Goal: Find specific page/section: Find specific page/section

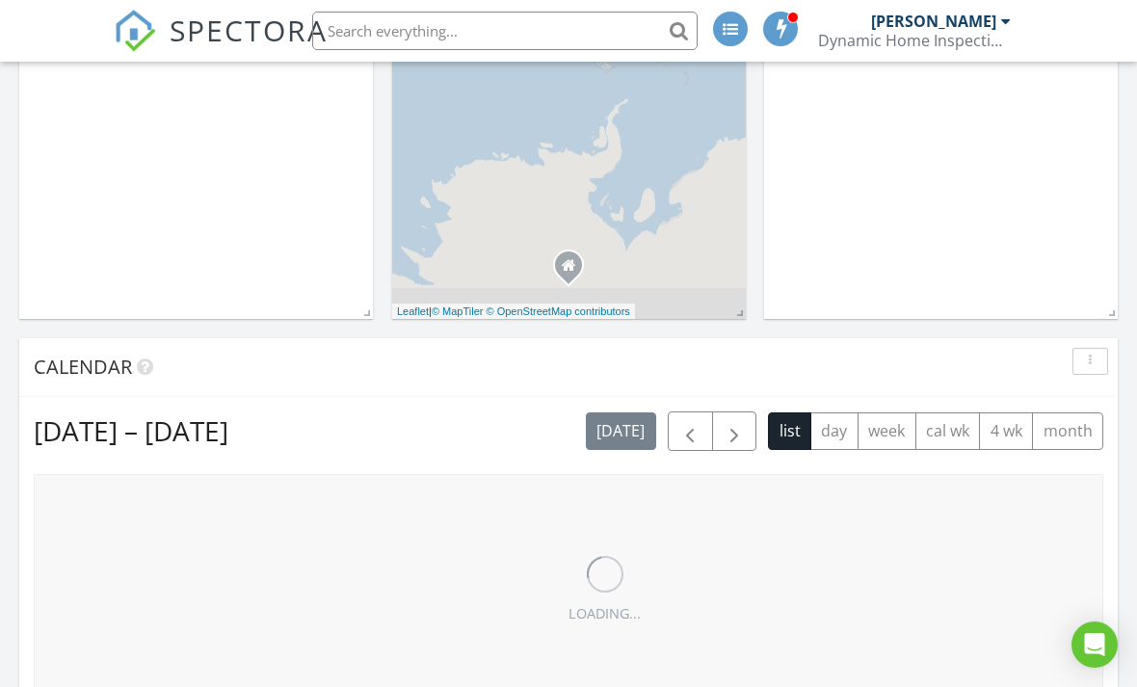
scroll to position [1754, 1138]
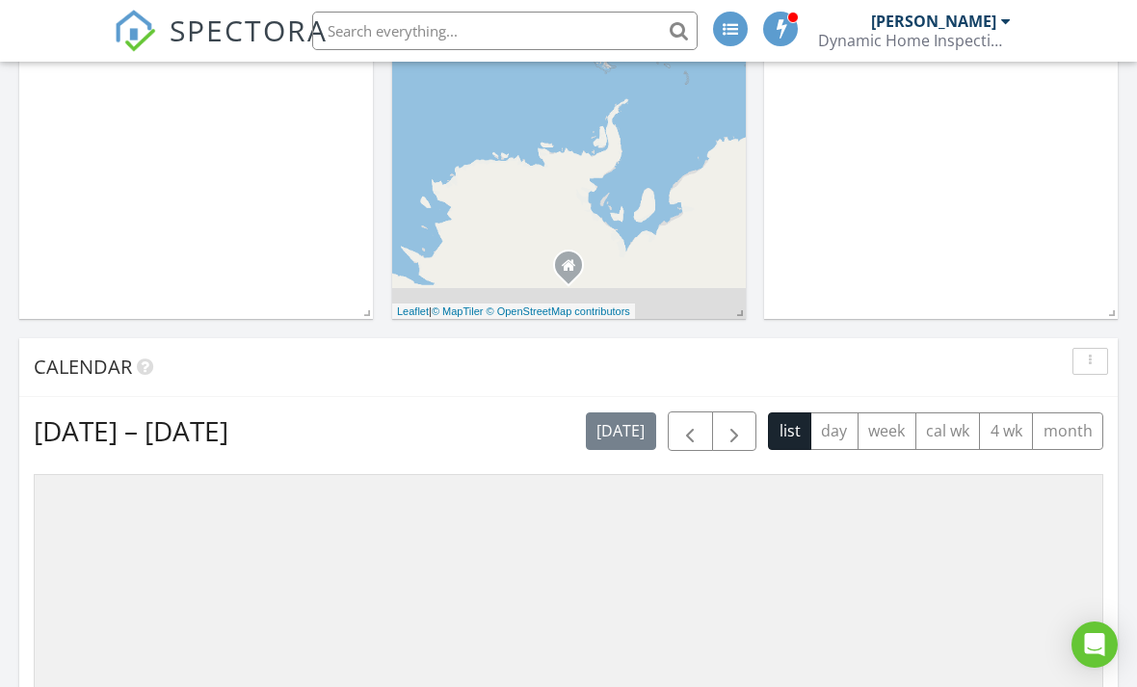
click at [583, 31] on input "text" at bounding box center [504, 31] width 385 height 39
click at [950, 166] on div "In Progress" at bounding box center [941, 39] width 354 height 559
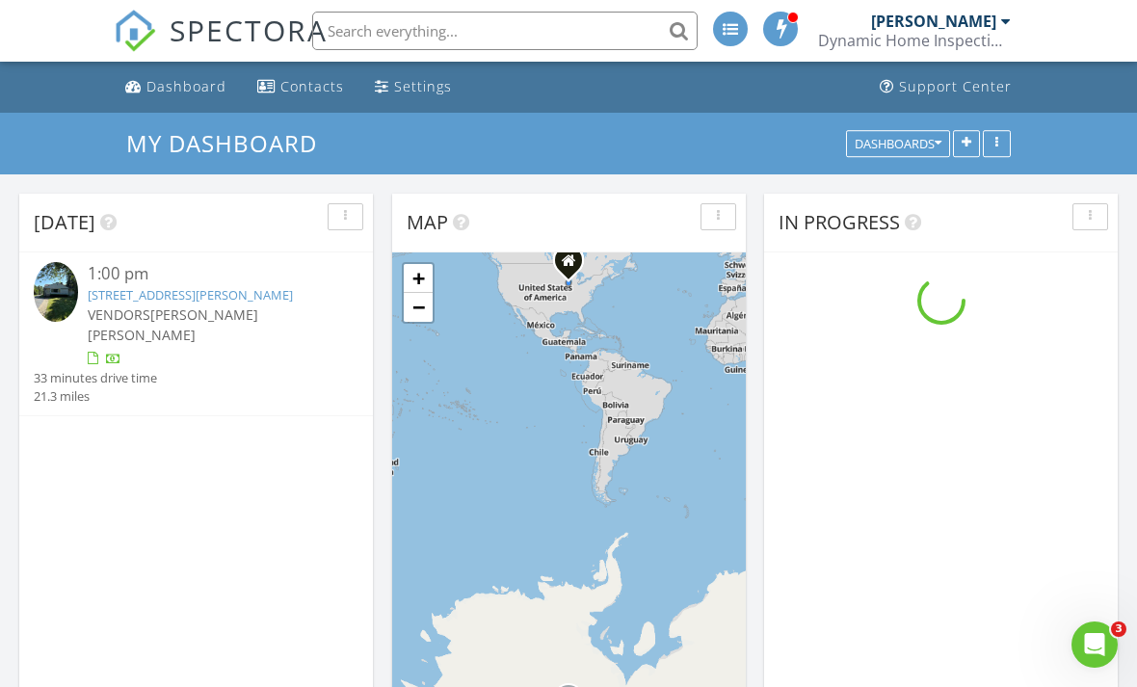
click at [563, 32] on input "text" at bounding box center [504, 31] width 385 height 39
type input "35083 Sheridan"
click at [1057, 237] on div "In Progress" at bounding box center [941, 223] width 354 height 59
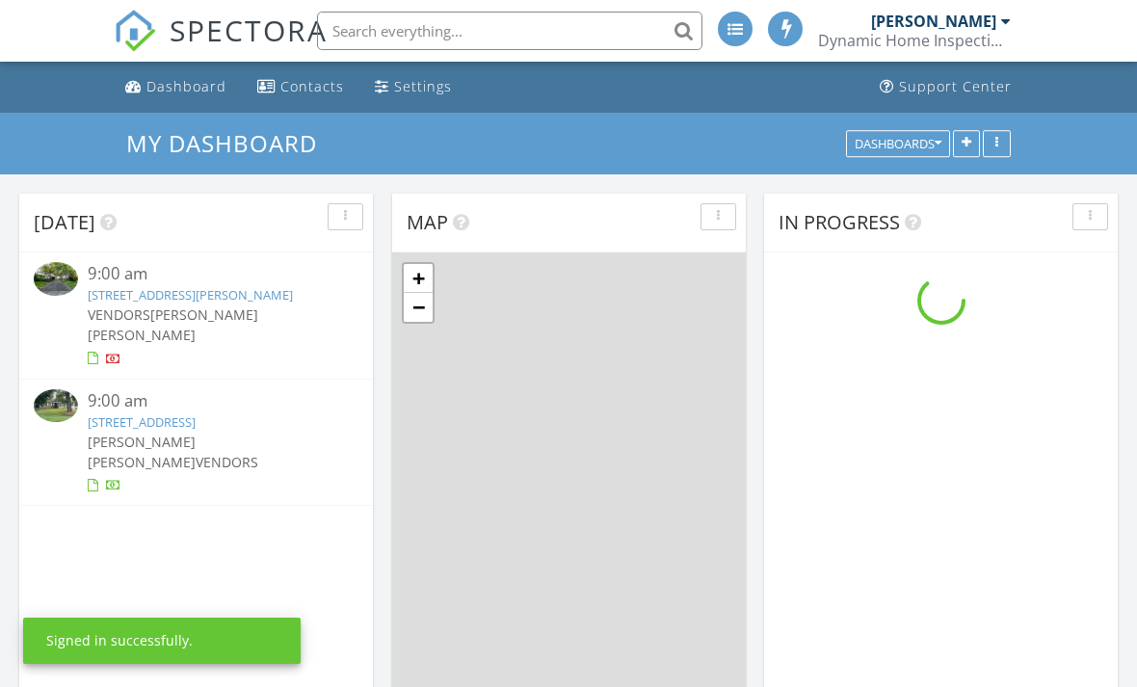
scroll to position [1754, 1138]
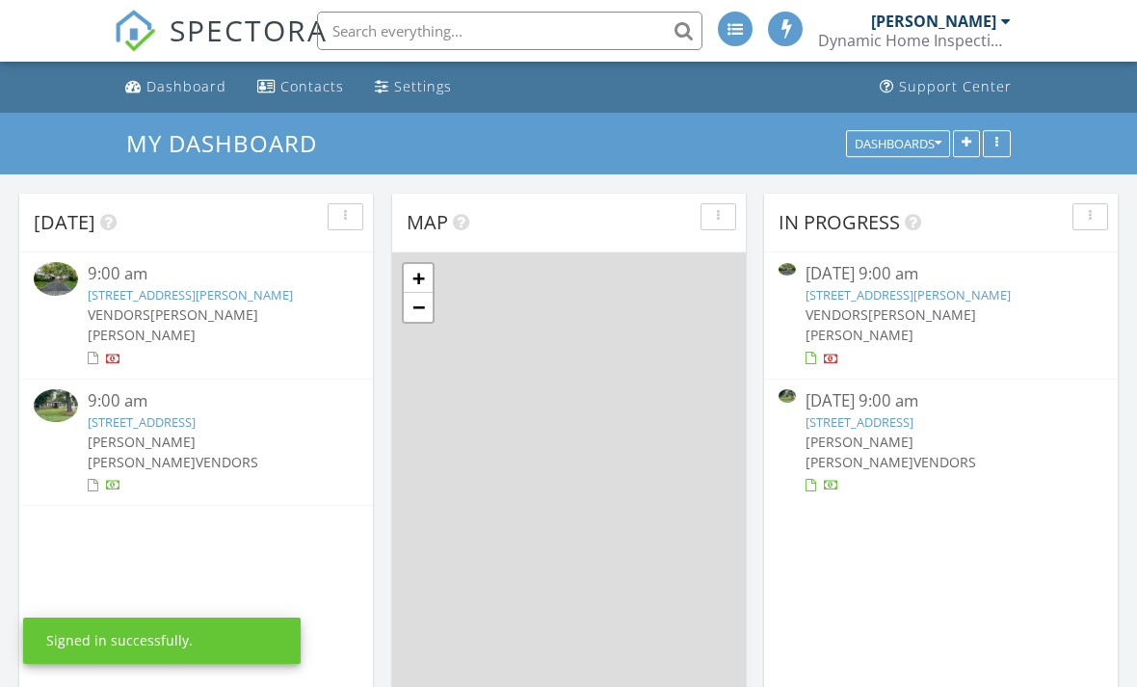
click at [579, 33] on input "text" at bounding box center [509, 31] width 385 height 39
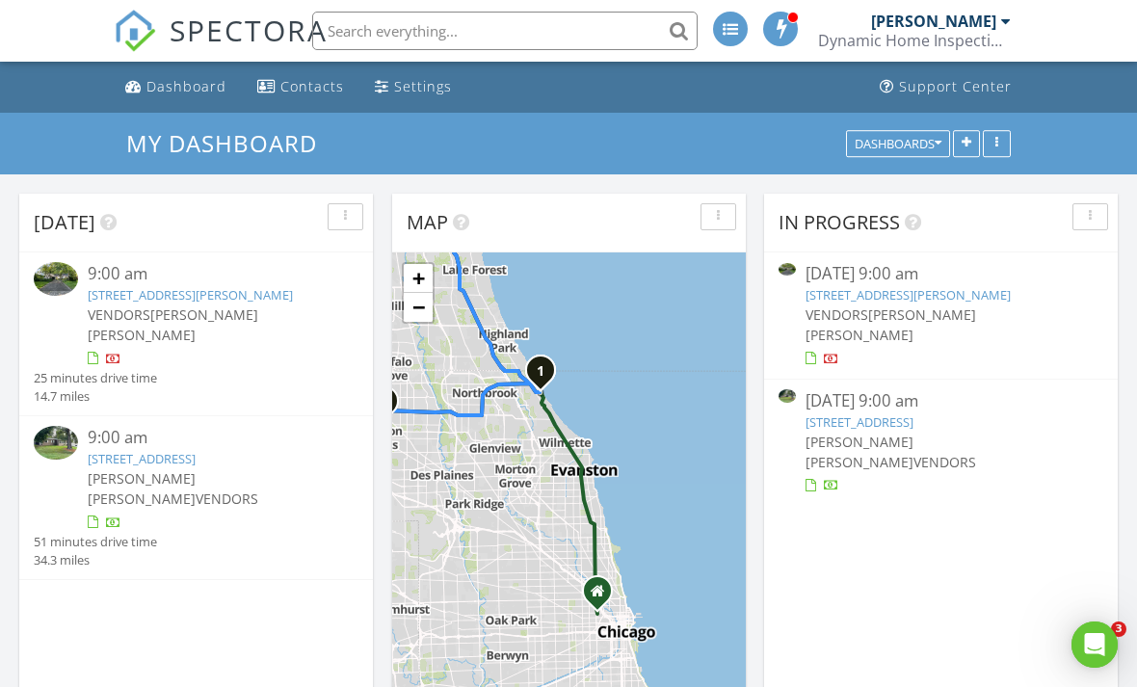
scroll to position [0, 0]
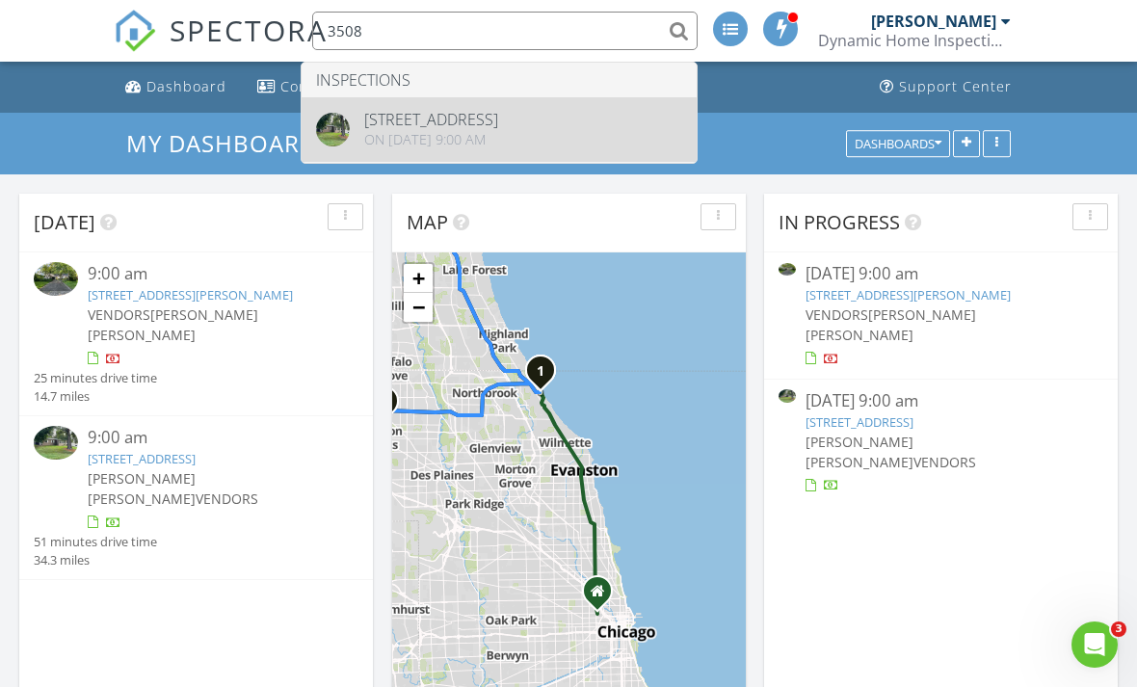
type input "3508"
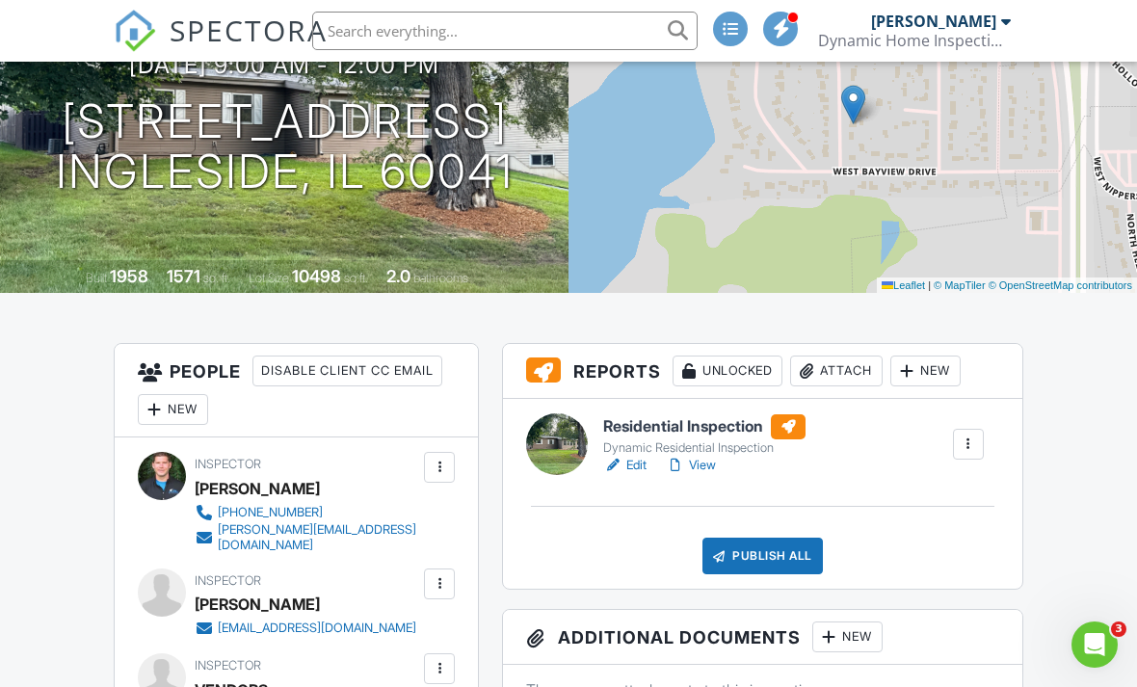
scroll to position [734, 0]
